Goal: Contribute content

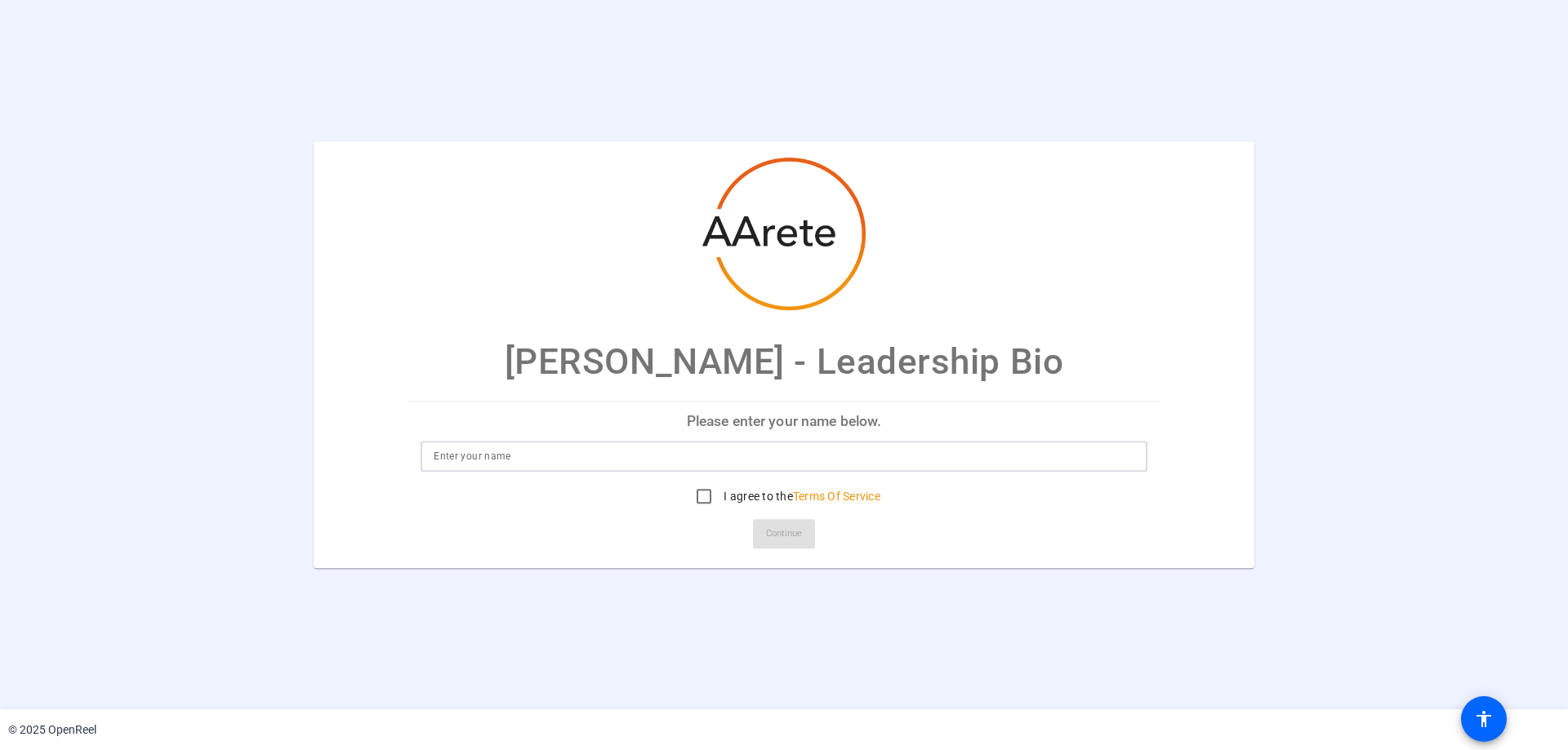
click at [511, 452] on input at bounding box center [784, 456] width 701 height 20
type input "[PERSON_NAME]"
click at [703, 497] on input "I agree to the Terms Of Service" at bounding box center [704, 497] width 33 height 33
checkbox input "true"
click at [792, 539] on span "Continue" at bounding box center [784, 534] width 36 height 24
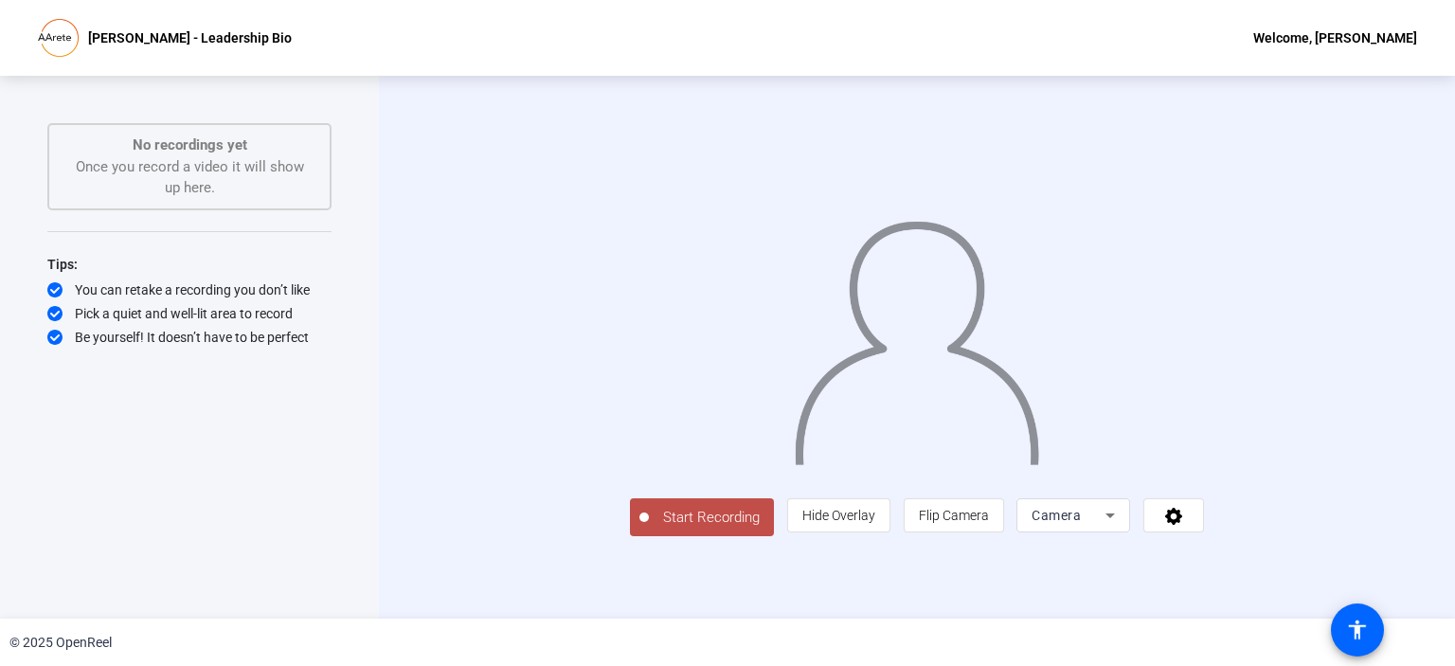
scroll to position [27, 0]
click at [1121, 527] on icon at bounding box center [1110, 515] width 23 height 23
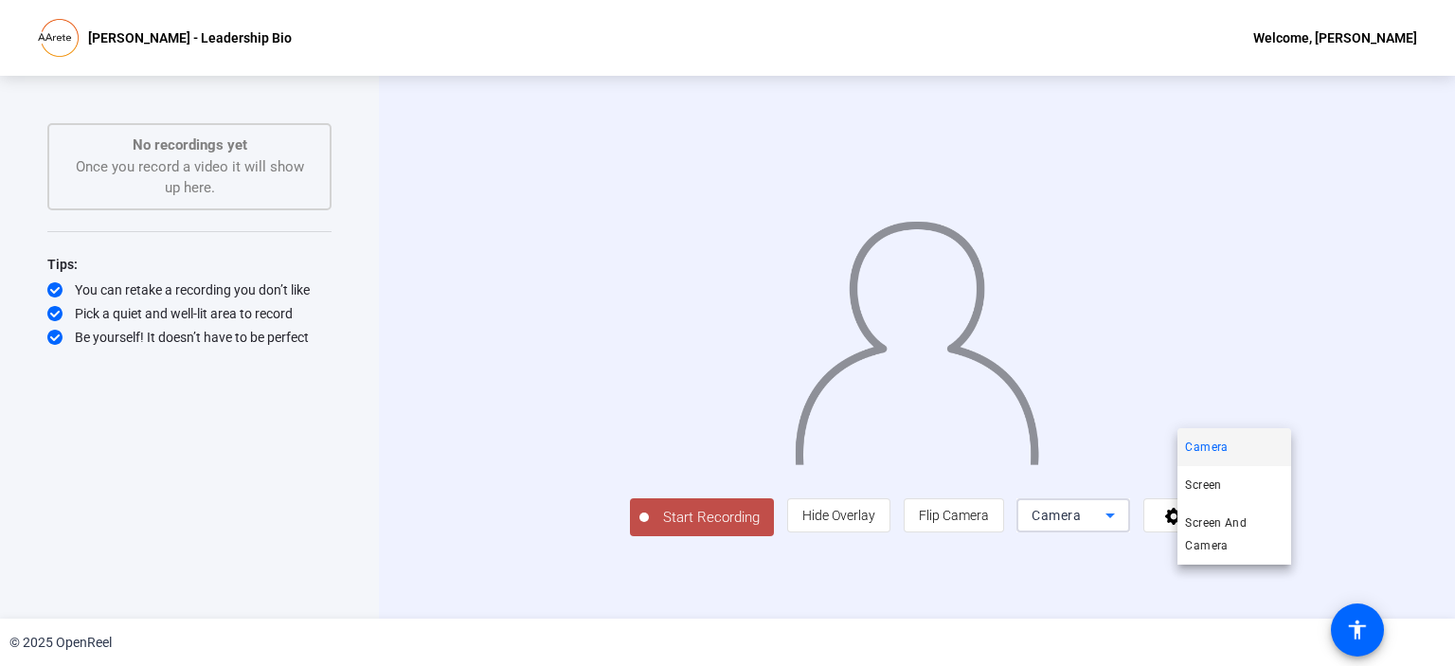
click at [1406, 571] on div at bounding box center [727, 333] width 1455 height 666
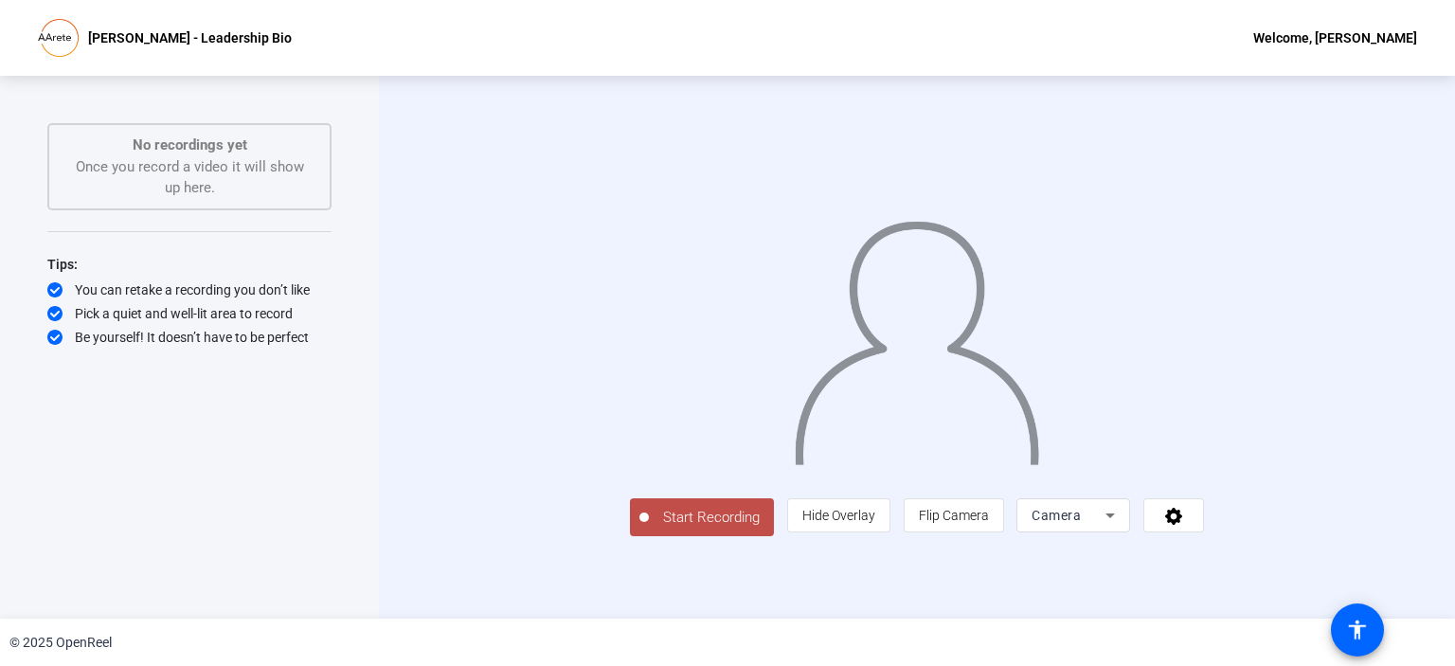
click at [649, 529] on span "Start Recording" at bounding box center [711, 518] width 125 height 22
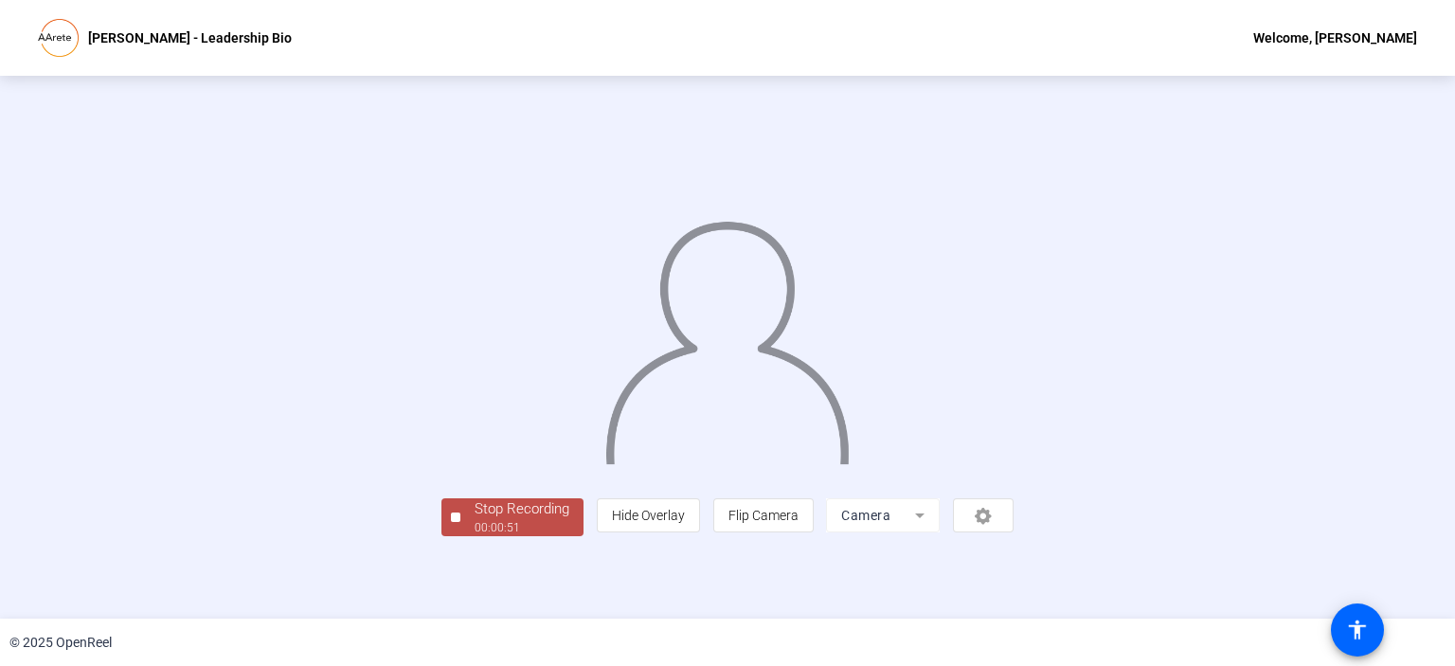
scroll to position [69, 0]
click at [475, 520] on div "Stop Recording" at bounding box center [522, 509] width 95 height 22
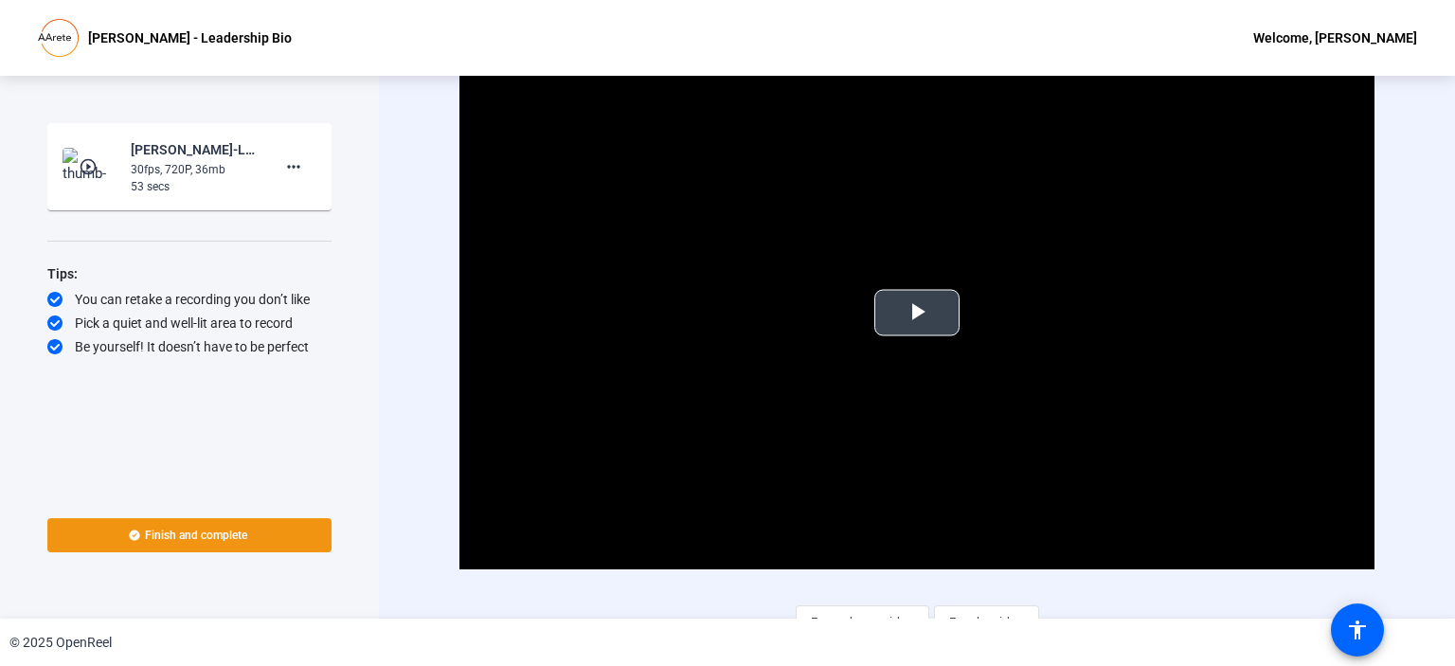
click at [917, 313] on span "Video Player" at bounding box center [917, 313] width 0 height 0
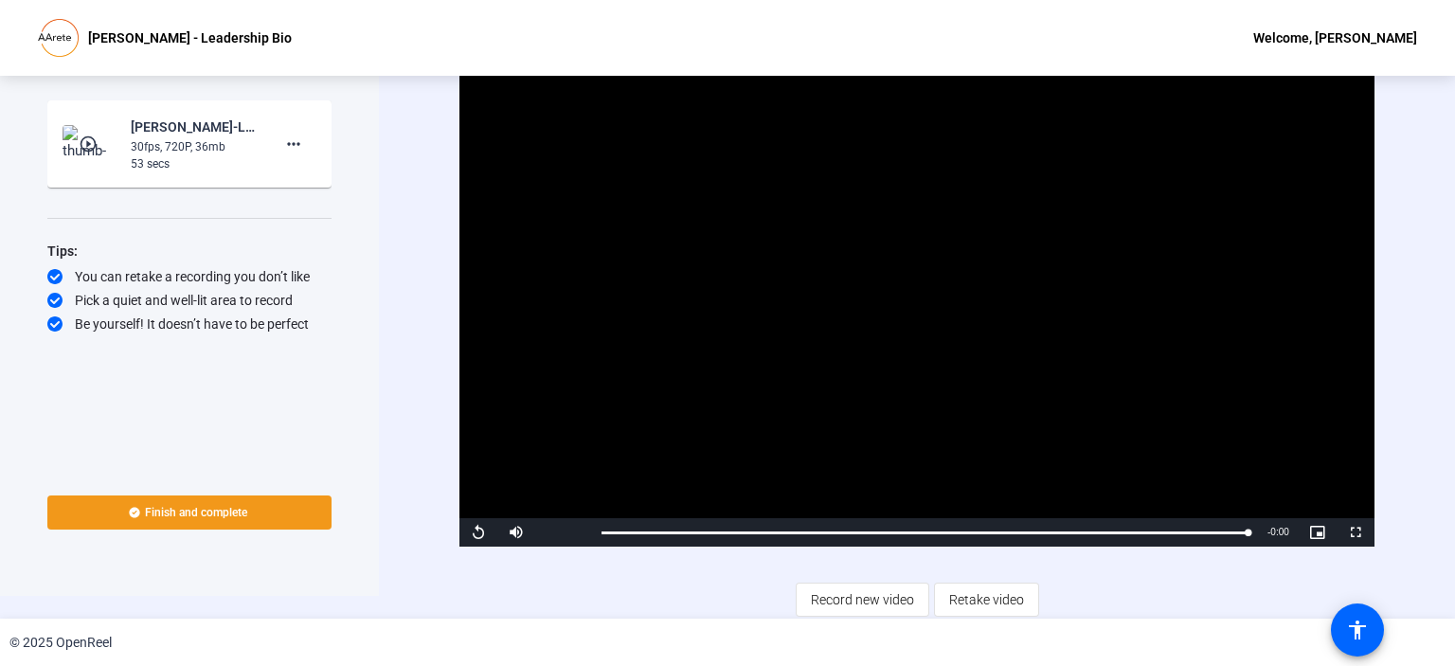
click at [211, 507] on span "Finish and complete" at bounding box center [196, 512] width 102 height 15
